Goal: Find specific page/section: Find specific page/section

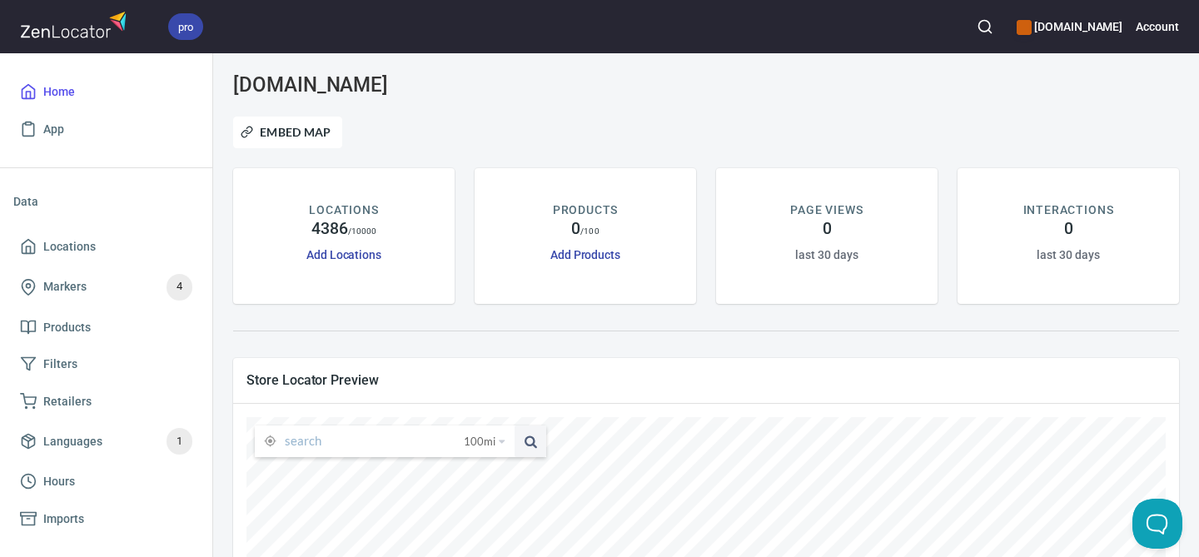
click at [353, 433] on input "text" at bounding box center [374, 441] width 179 height 32
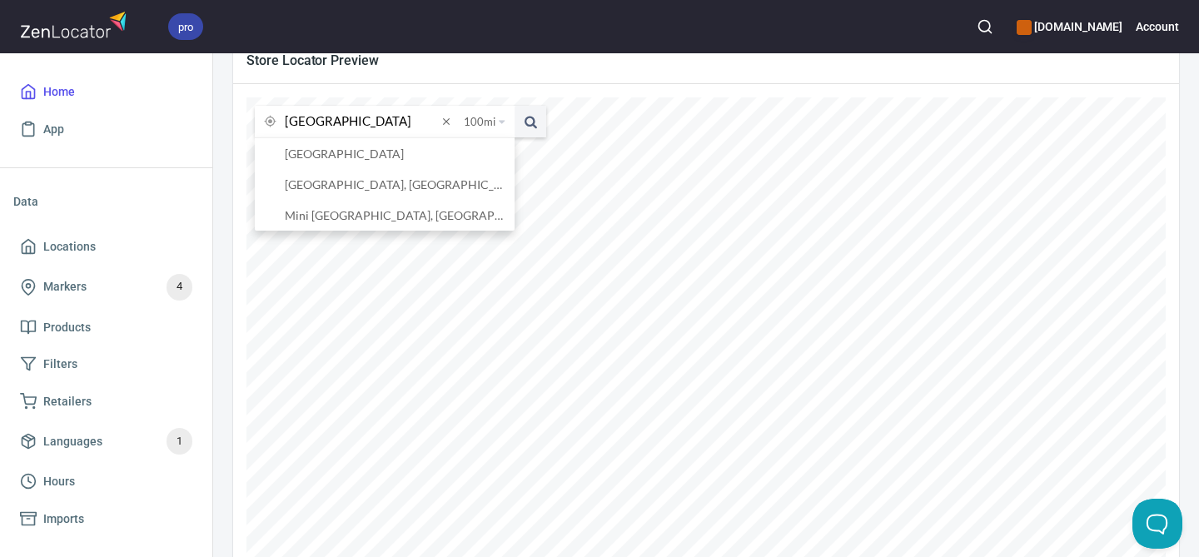
scroll to position [322, 0]
click at [353, 150] on li "[GEOGRAPHIC_DATA]" at bounding box center [385, 151] width 260 height 31
type input "[GEOGRAPHIC_DATA]"
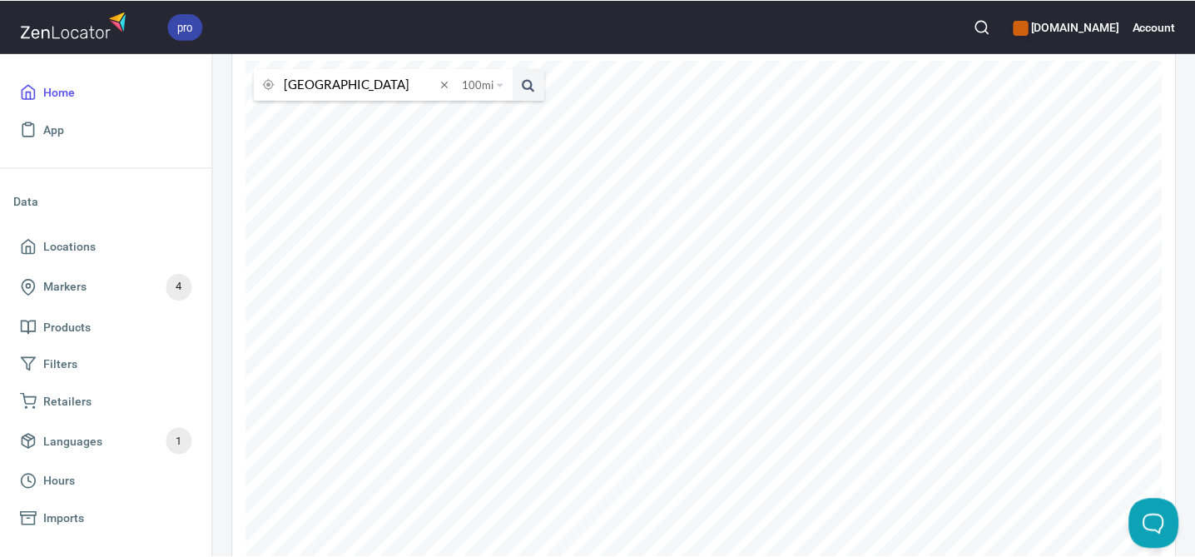
scroll to position [356, 0]
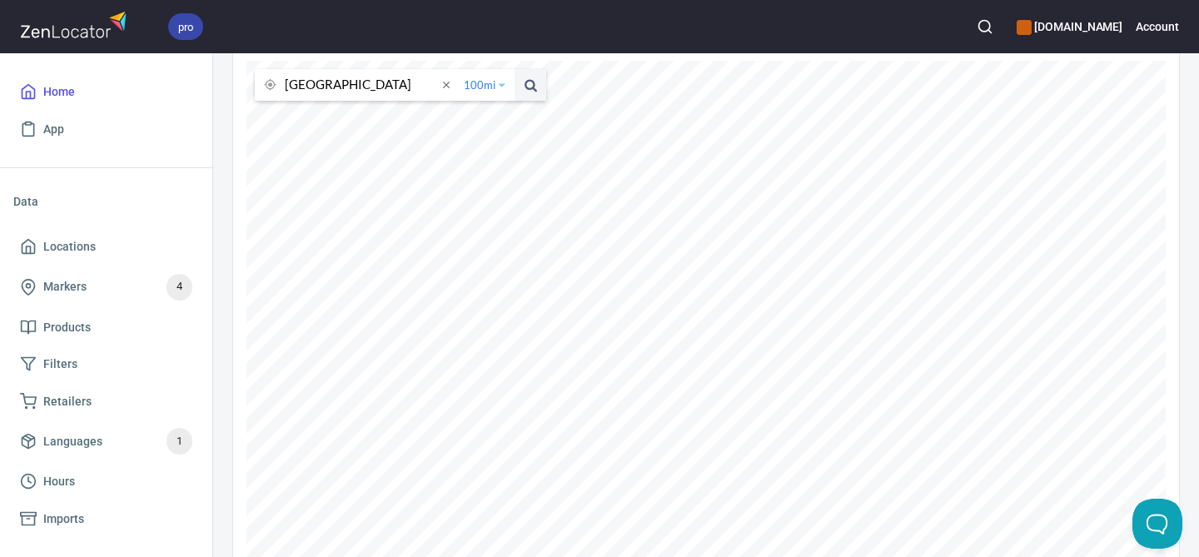
click at [488, 86] on span "100 mi" at bounding box center [480, 85] width 32 height 32
click at [484, 128] on li "50 miles" at bounding box center [491, 128] width 64 height 17
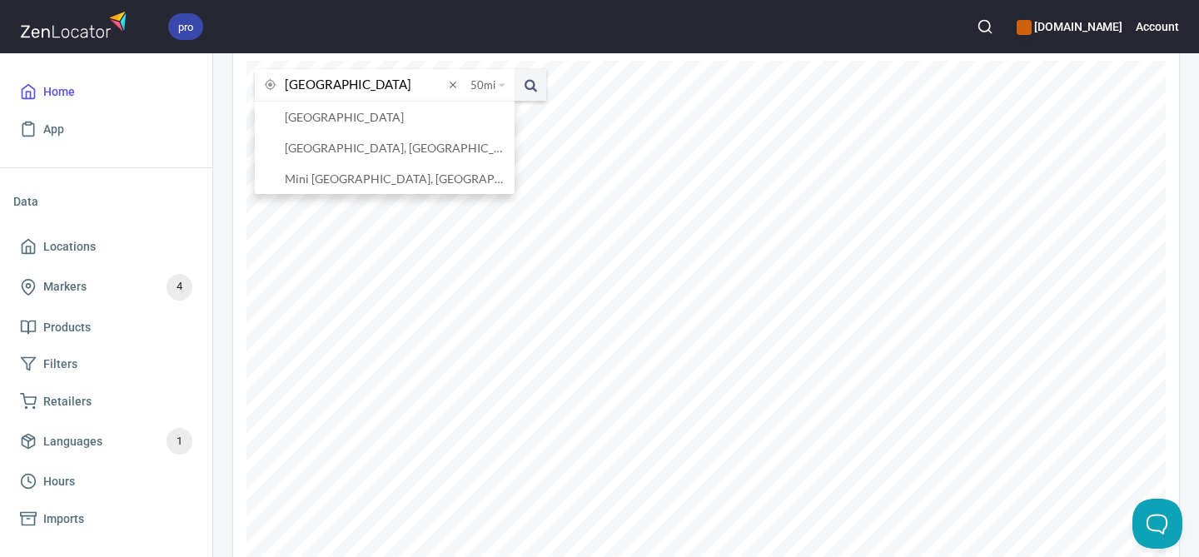
click at [396, 98] on input "[GEOGRAPHIC_DATA]" at bounding box center [364, 85] width 159 height 32
click at [366, 118] on li "[GEOGRAPHIC_DATA]" at bounding box center [385, 117] width 260 height 31
